Goal: Task Accomplishment & Management: Complete application form

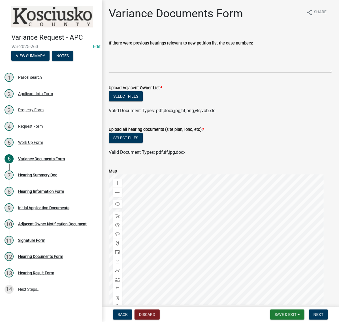
click at [169, 46] on div "If there were previous hearings relevant to new petition list the case numbers:" at bounding box center [220, 43] width 223 height 7
click at [160, 63] on textarea "If there were previous hearings relevant to new petition list the case numbers:" at bounding box center [220, 59] width 223 height 27
paste textarea "13048 V"
paste textarea "21099 V"
type textarea "13048 V, 21099 V"
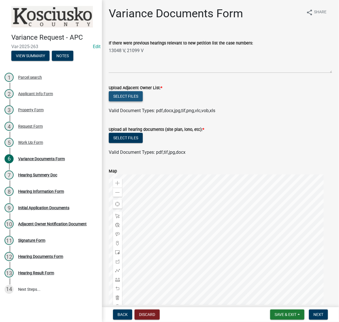
click at [143, 101] on button "Select files" at bounding box center [126, 96] width 34 height 10
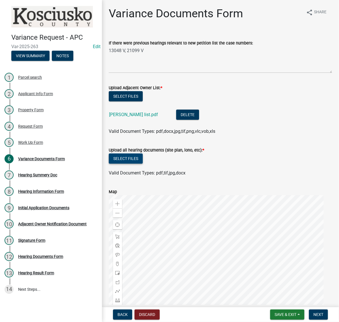
click at [136, 163] on button "Select files" at bounding box center [126, 158] width 34 height 10
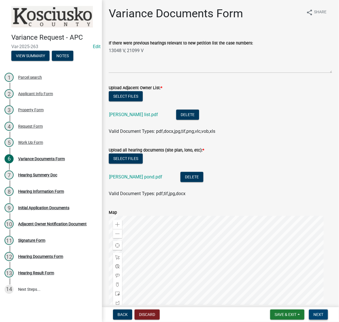
click at [319, 313] on span "Next" at bounding box center [318, 314] width 10 height 5
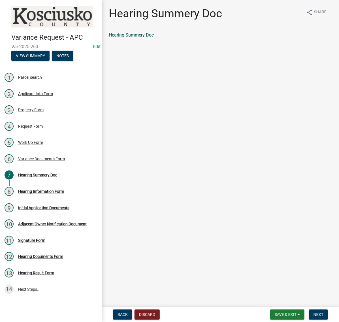
click at [154, 38] on link "Hearing Summery Doc" at bounding box center [131, 34] width 45 height 5
click at [319, 309] on button "Next" at bounding box center [318, 314] width 19 height 10
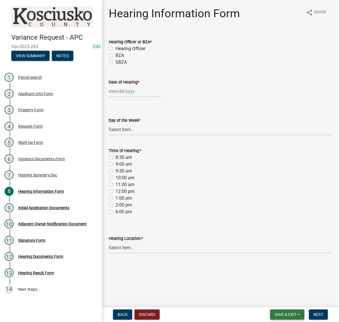
click at [283, 312] on span "Save & Exit" at bounding box center [285, 314] width 22 height 5
click at [270, 294] on button "Save & Exit" at bounding box center [281, 297] width 45 height 14
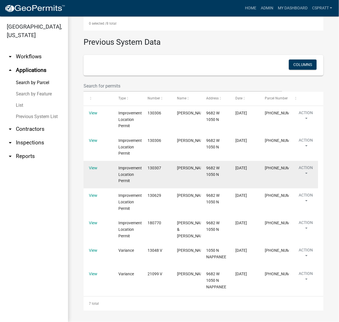
scroll to position [878, 0]
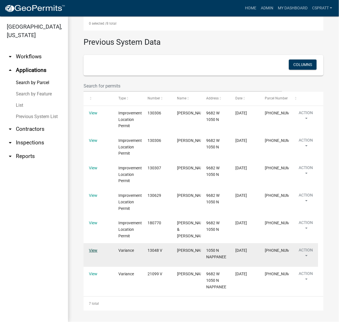
click at [93, 248] on link "View" at bounding box center [93, 250] width 8 height 5
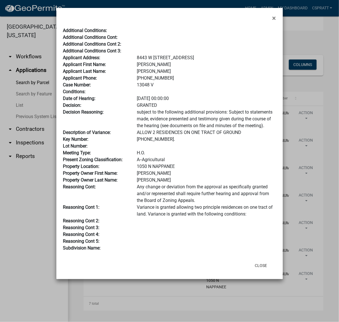
drag, startPoint x: 158, startPoint y: 128, endPoint x: 133, endPoint y: 128, distance: 24.0
click at [133, 88] on div "13048 V" at bounding box center [205, 84] width 147 height 7
copy div "13048 V"
click at [239, 48] on div at bounding box center [205, 44] width 147 height 7
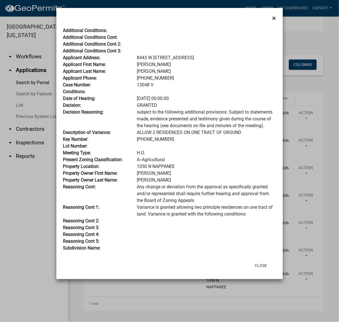
click at [272, 21] on span "×" at bounding box center [274, 18] width 4 height 8
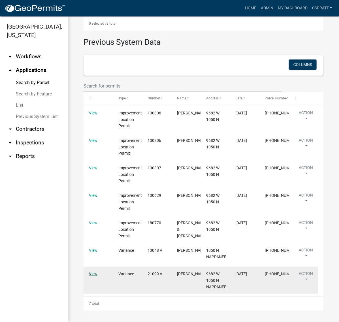
click at [96, 272] on link "View" at bounding box center [93, 273] width 8 height 5
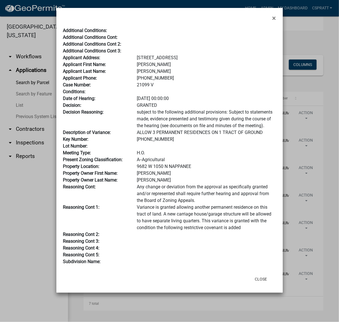
scroll to position [35, 0]
drag, startPoint x: 156, startPoint y: 91, endPoint x: 133, endPoint y: 89, distance: 22.5
click at [133, 88] on div "21099 V" at bounding box center [205, 84] width 147 height 7
copy div "21099 V"
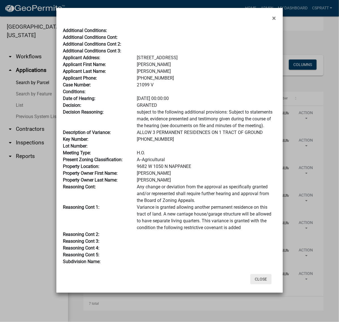
click at [253, 284] on button "Close" at bounding box center [260, 279] width 21 height 10
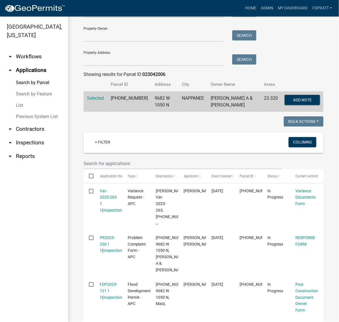
scroll to position [0, 0]
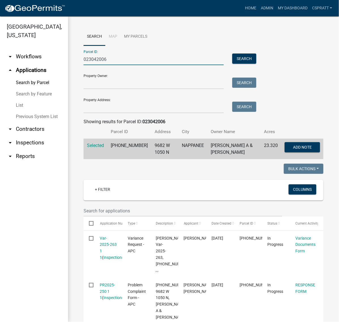
drag, startPoint x: 132, startPoint y: 68, endPoint x: 54, endPoint y: 65, distance: 77.3
click at [54, 65] on div "[GEOGRAPHIC_DATA], [US_STATE] arrow_drop_down Workflows List arrow_drop_up Appl…" at bounding box center [169, 168] width 339 height 305
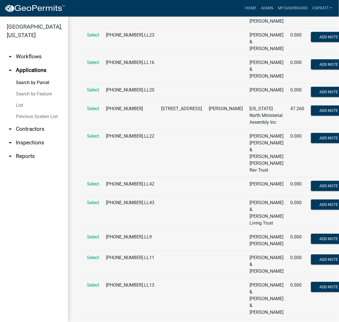
scroll to position [424, 0]
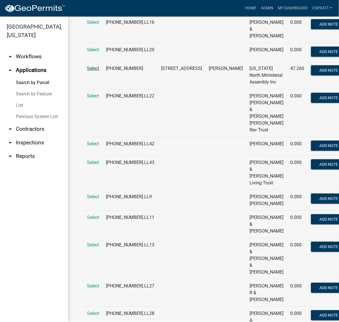
type input "025075124"
click at [93, 71] on span "Select" at bounding box center [93, 68] width 12 height 5
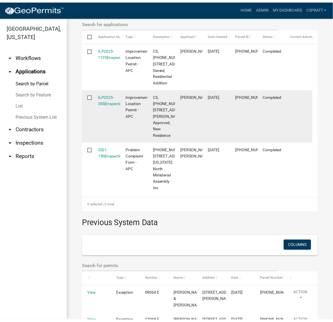
scroll to position [250, 0]
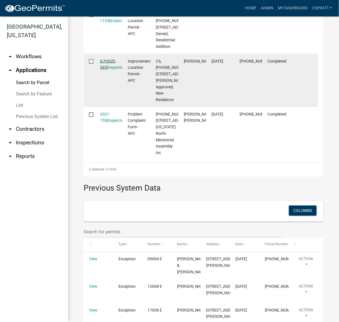
click at [112, 70] on link "ILP2025-365" at bounding box center [108, 64] width 16 height 11
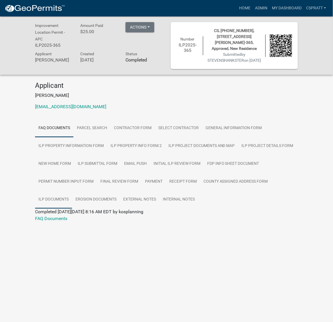
click at [72, 208] on link "ILP Documents" at bounding box center [53, 199] width 37 height 18
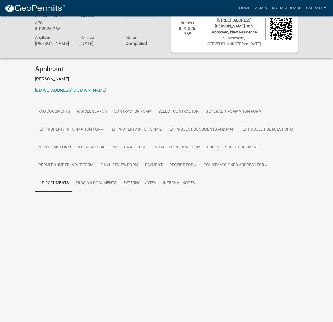
scroll to position [28, 0]
click at [66, 204] on link "ILP Documents" at bounding box center [50, 201] width 31 height 5
click at [160, 192] on link "External Notes" at bounding box center [140, 183] width 40 height 18
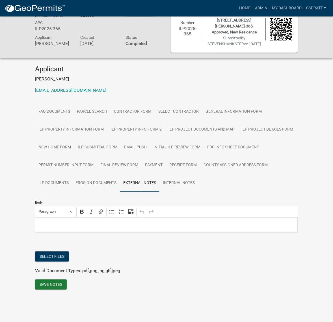
scroll to position [64, 0]
click at [160, 192] on link "Internal Notes" at bounding box center [179, 183] width 39 height 18
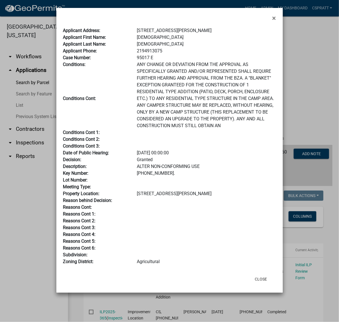
scroll to position [554, 0]
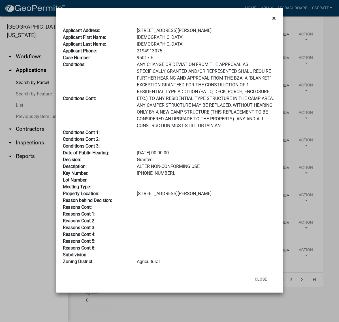
click at [272, 19] on span "×" at bounding box center [274, 18] width 4 height 8
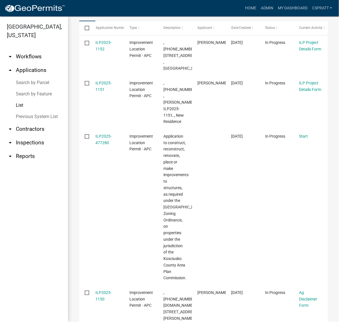
scroll to position [106, 0]
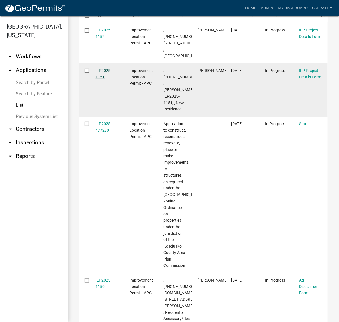
click at [108, 79] on link "ILP2025-1151" at bounding box center [104, 73] width 16 height 11
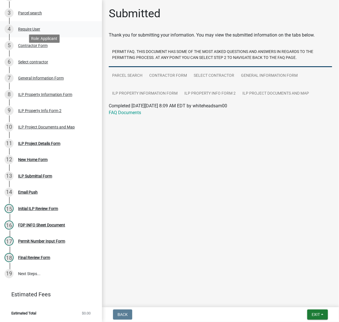
scroll to position [177, 0]
click at [31, 145] on div "ILP Project Details Form" at bounding box center [39, 143] width 42 height 4
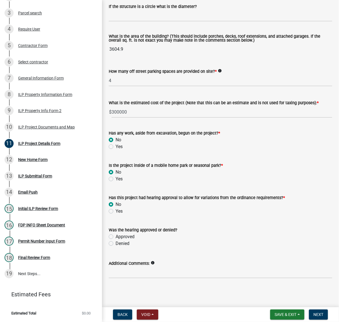
scroll to position [549, 0]
click at [313, 314] on span "Next" at bounding box center [318, 314] width 10 height 5
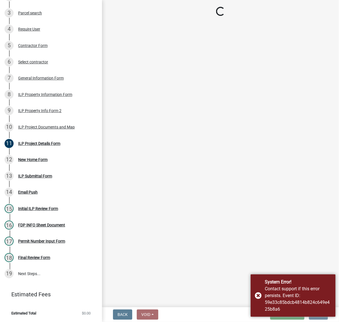
scroll to position [0, 0]
